Goal: Information Seeking & Learning: Learn about a topic

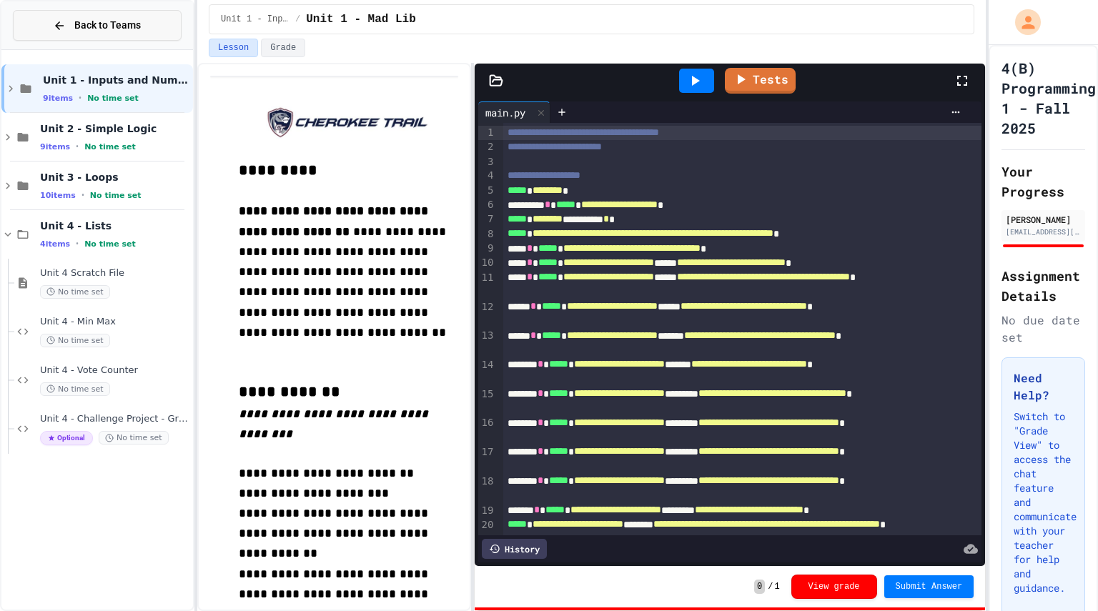
click at [84, 27] on span "Back to Teams" at bounding box center [107, 25] width 66 height 15
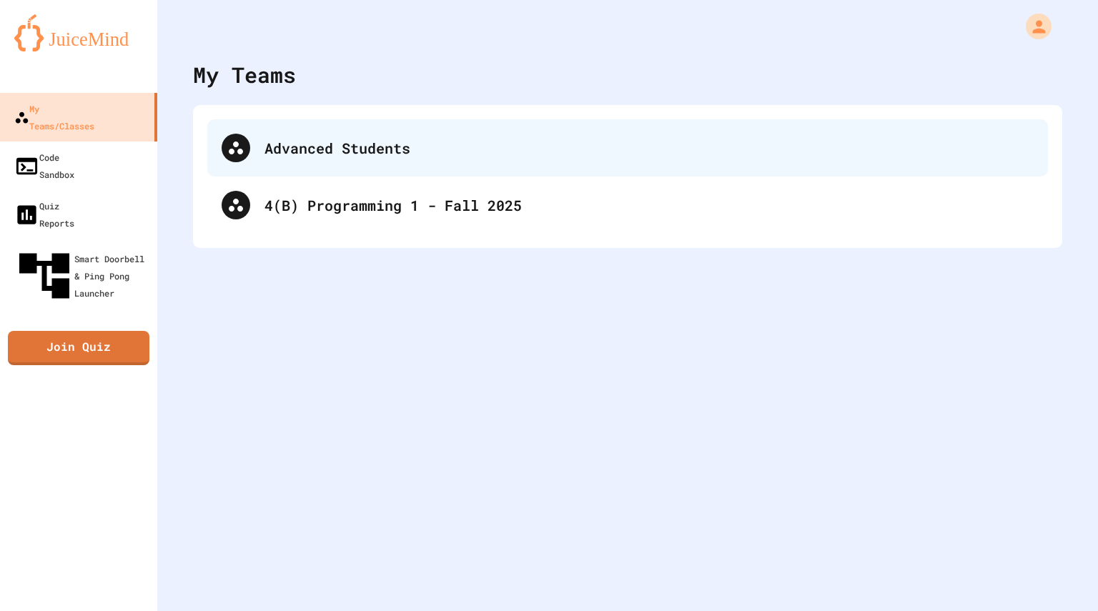
click at [339, 150] on div "Advanced Students" at bounding box center [648, 147] width 769 height 21
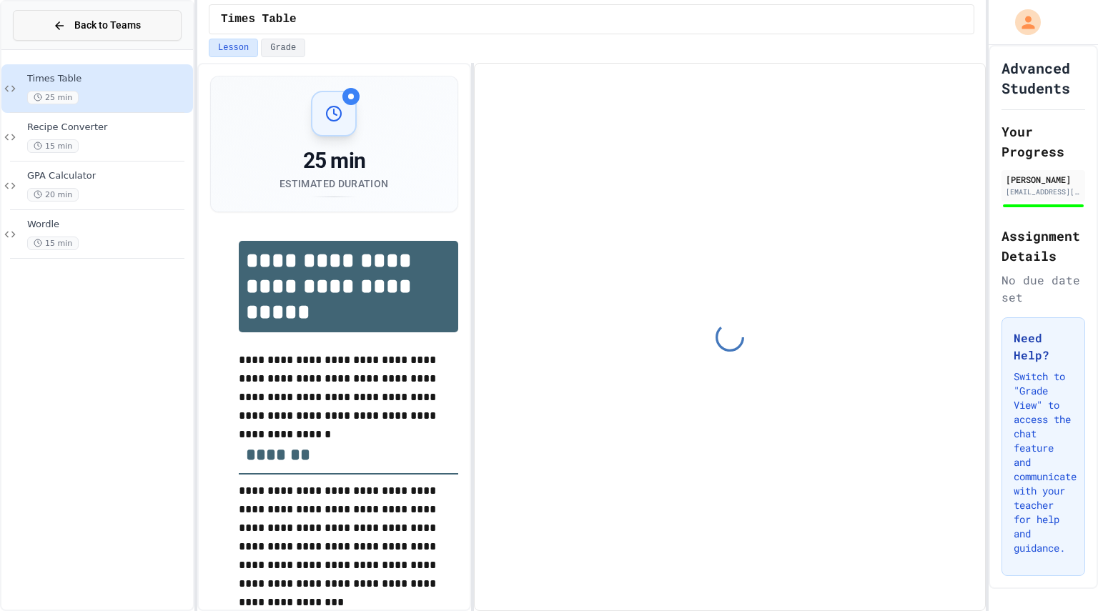
click at [109, 26] on span "Back to Teams" at bounding box center [107, 25] width 66 height 15
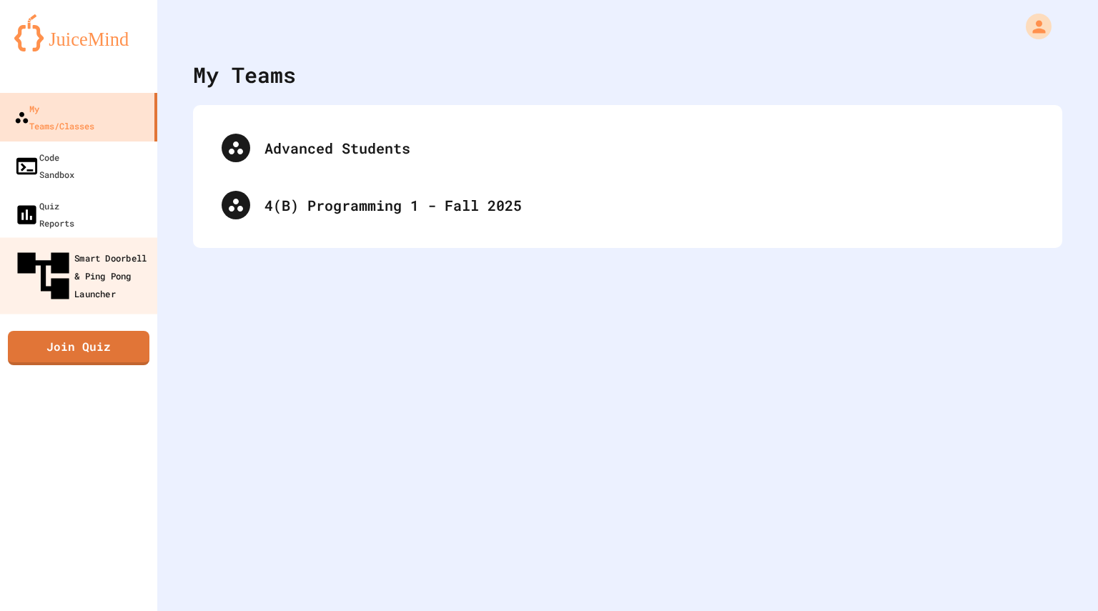
click at [104, 245] on div "Smart Doorbell & Ping Pong Launcher" at bounding box center [82, 276] width 141 height 62
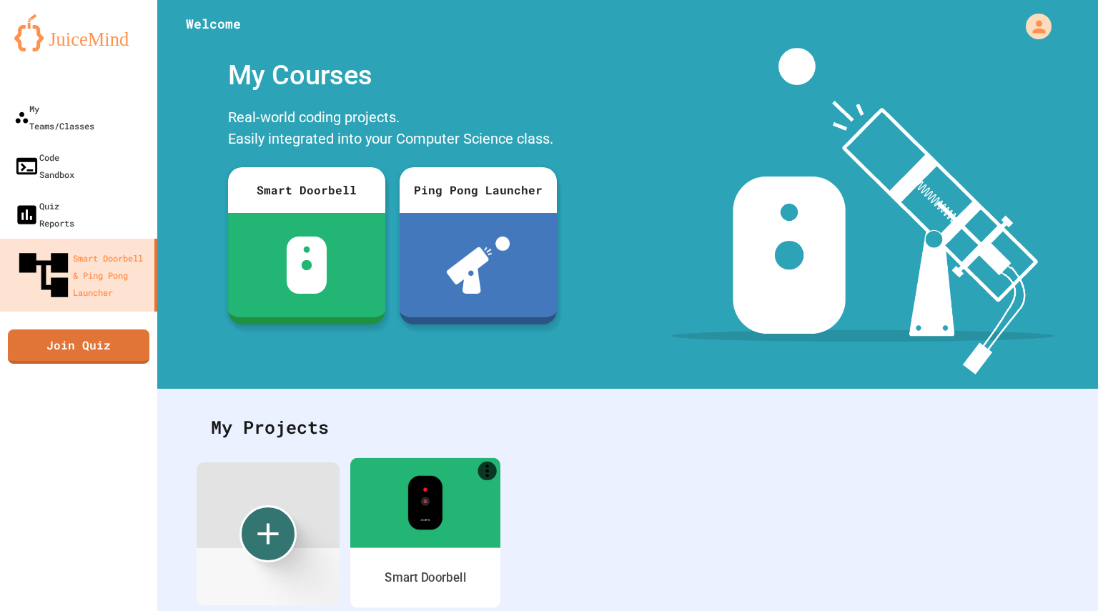
click at [465, 524] on div at bounding box center [425, 502] width 150 height 90
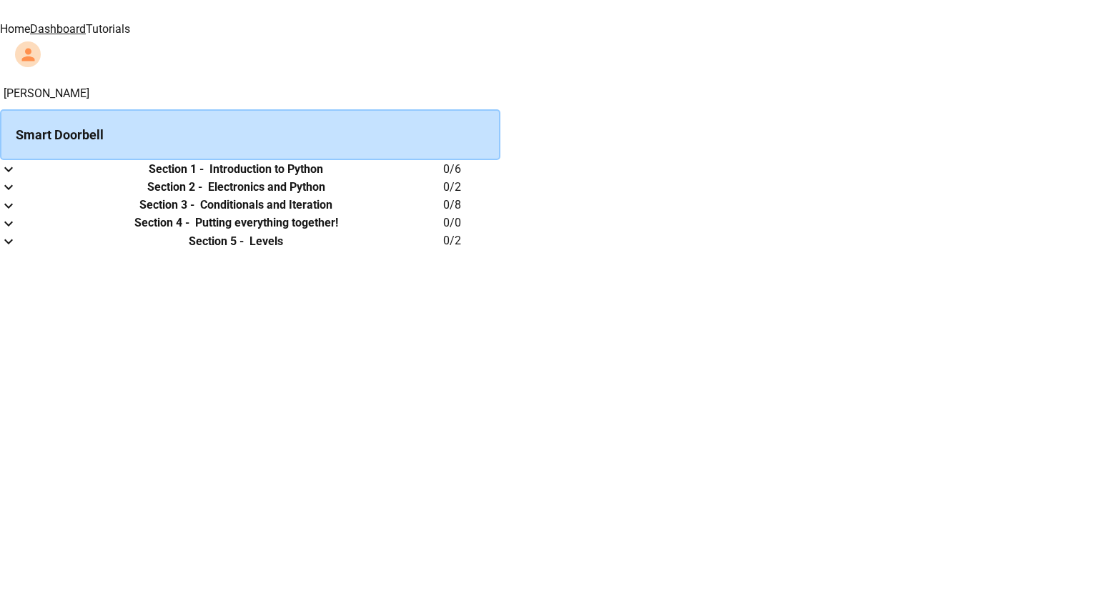
click at [443, 178] on th "Section 1 - Introduction to Python" at bounding box center [236, 169] width 414 height 18
click at [13, 172] on icon "expand row" at bounding box center [8, 169] width 9 height 5
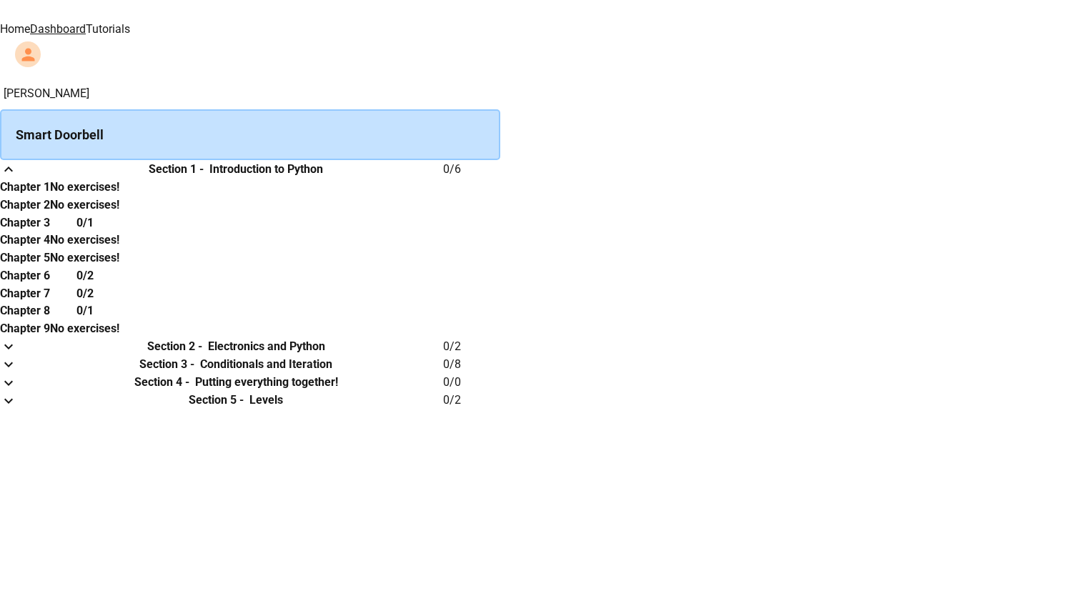
click at [119, 214] on th "No exercises!" at bounding box center [84, 205] width 69 height 18
click at [130, 22] on link "Tutorials" at bounding box center [108, 29] width 44 height 14
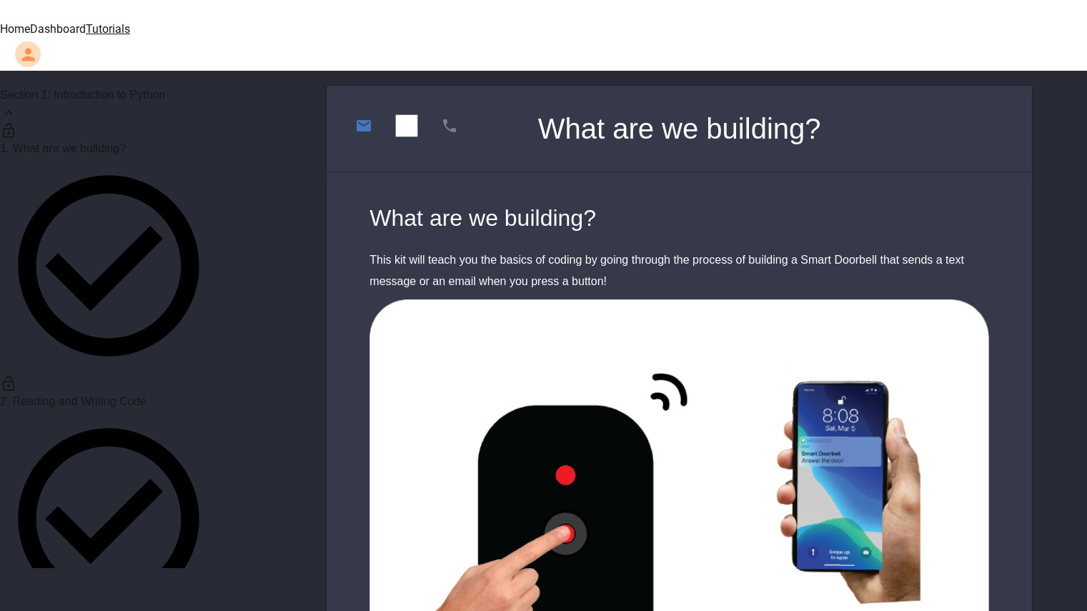
click at [124, 377] on link "2. Reading and Writing Code" at bounding box center [108, 502] width 217 height 251
